Goal: Task Accomplishment & Management: Use online tool/utility

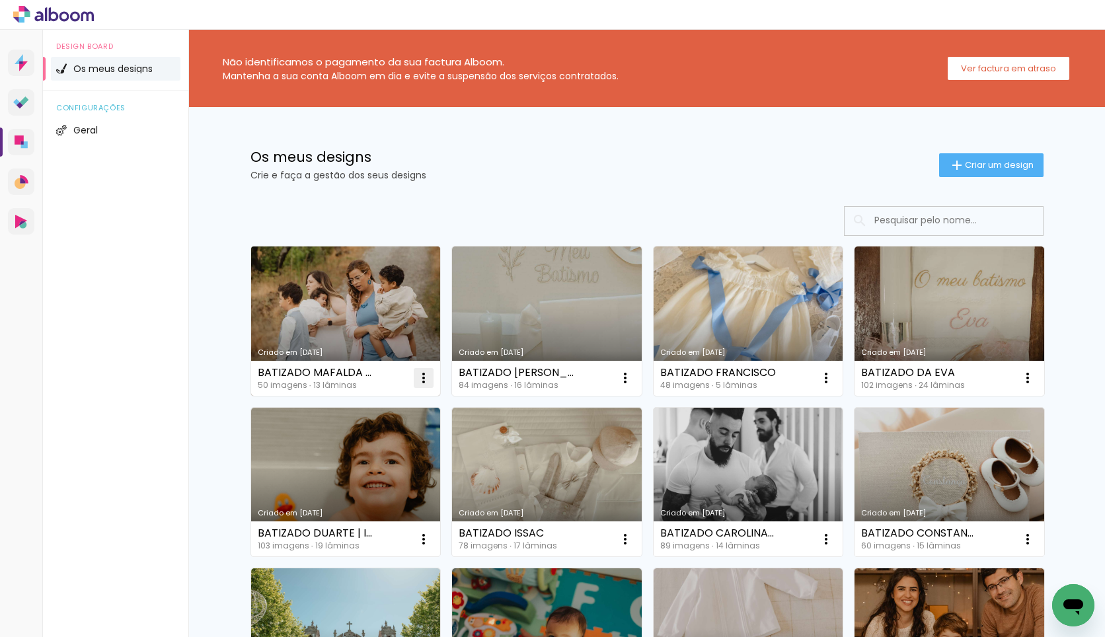
click at [422, 388] on paper-icon-button at bounding box center [424, 378] width 26 height 26
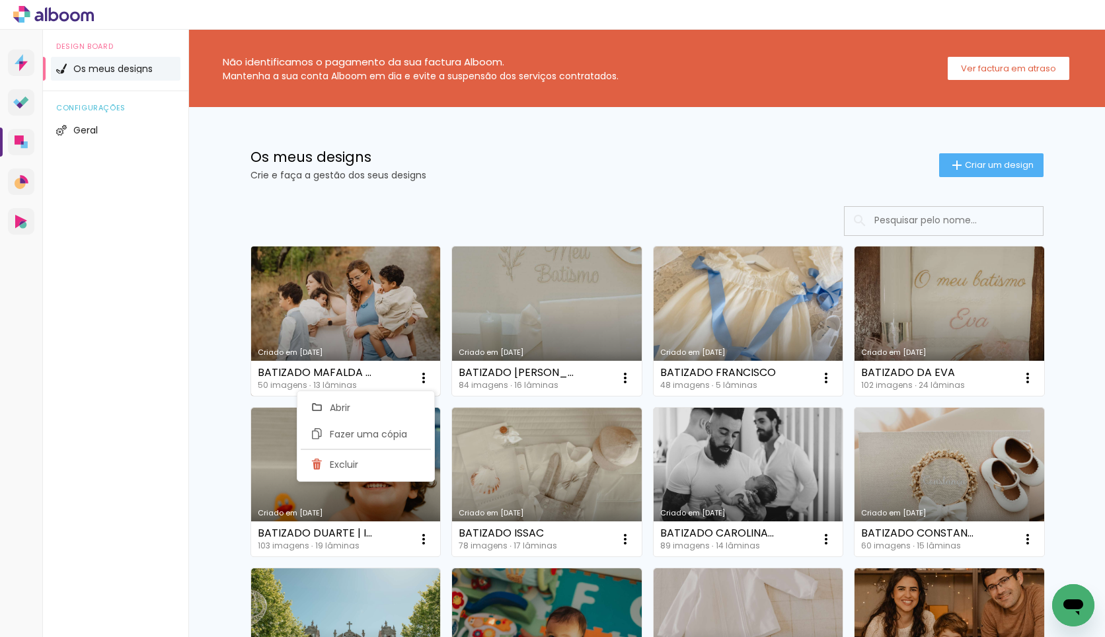
click at [372, 359] on link "Criado em [DATE]" at bounding box center [346, 321] width 190 height 149
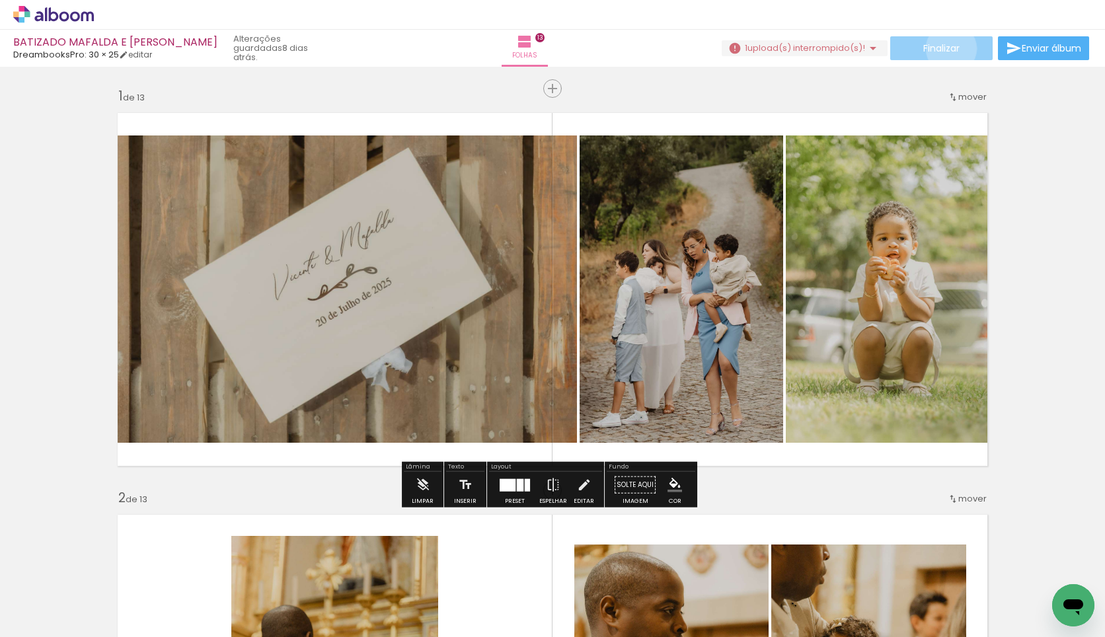
click at [947, 48] on span "Finalizar" at bounding box center [941, 48] width 36 height 9
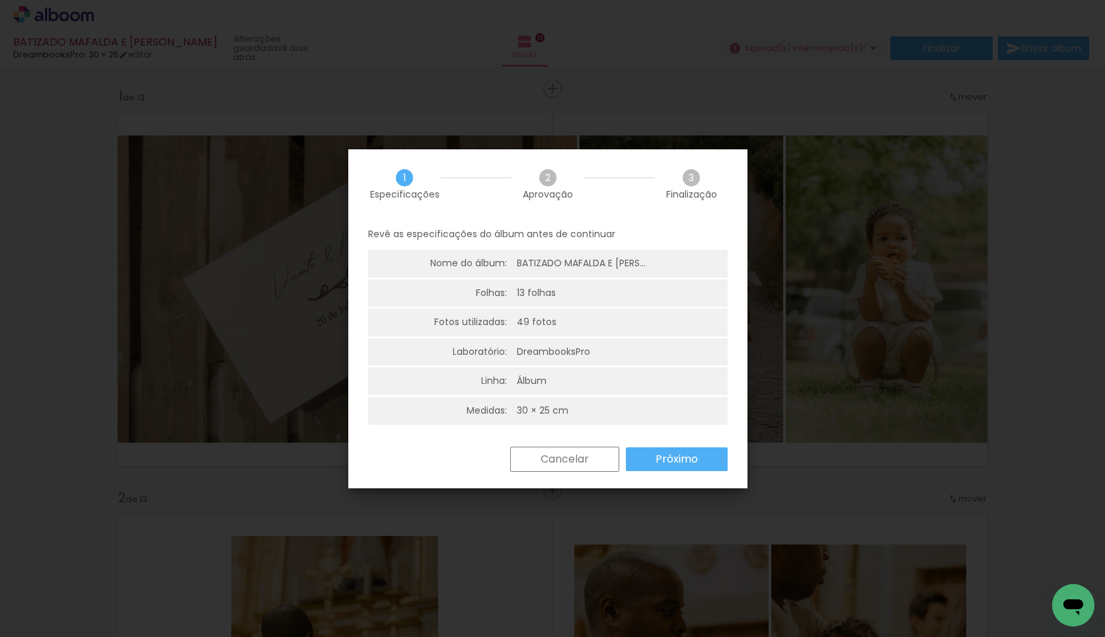
click at [0, 0] on slot "Próximo" at bounding box center [0, 0] width 0 height 0
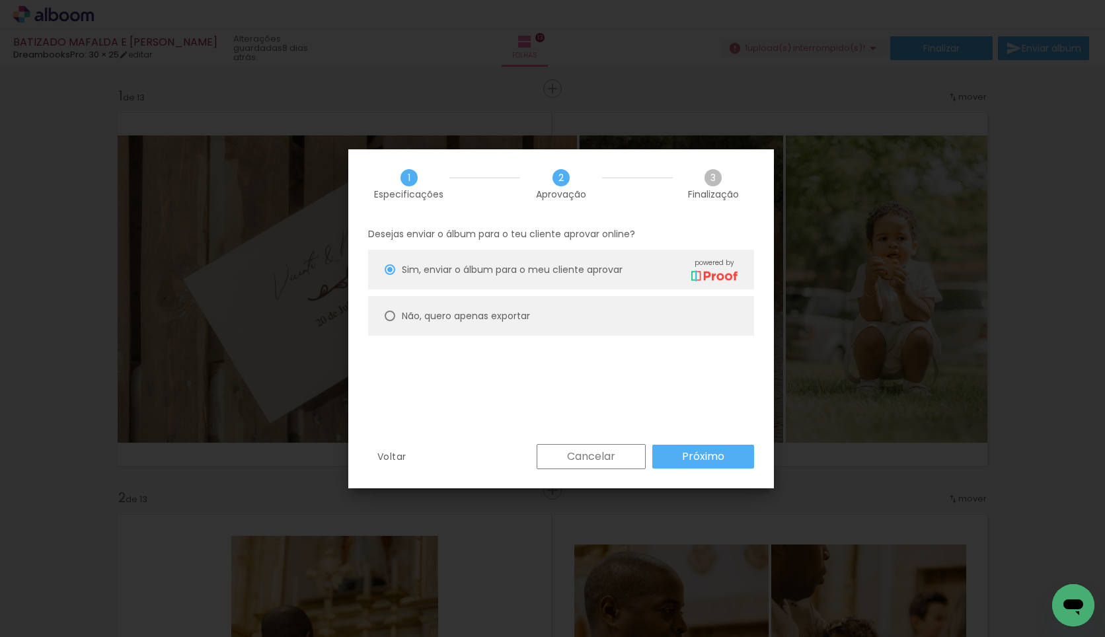
click at [469, 303] on paper-radio-button "Não, quero apenas exportar" at bounding box center [561, 316] width 386 height 40
type paper-radio-button "on"
click at [726, 452] on paper-button "Próximo" at bounding box center [703, 457] width 102 height 24
type input "Alta, 300 DPI"
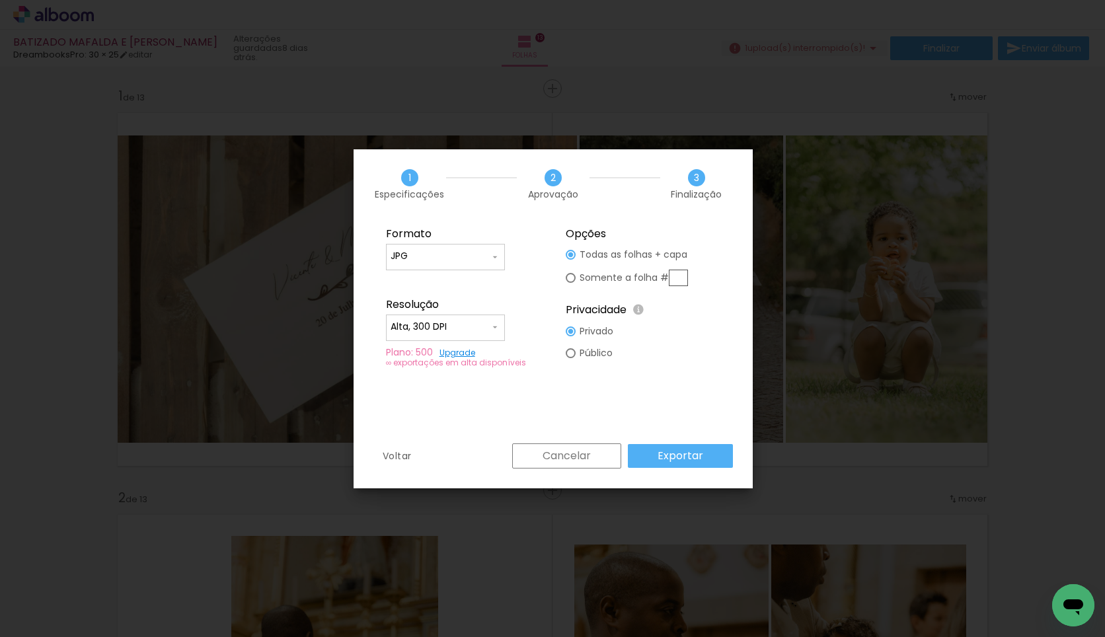
click at [715, 447] on paper-button "Exportar" at bounding box center [680, 456] width 105 height 24
